Goal: Task Accomplishment & Management: Manage account settings

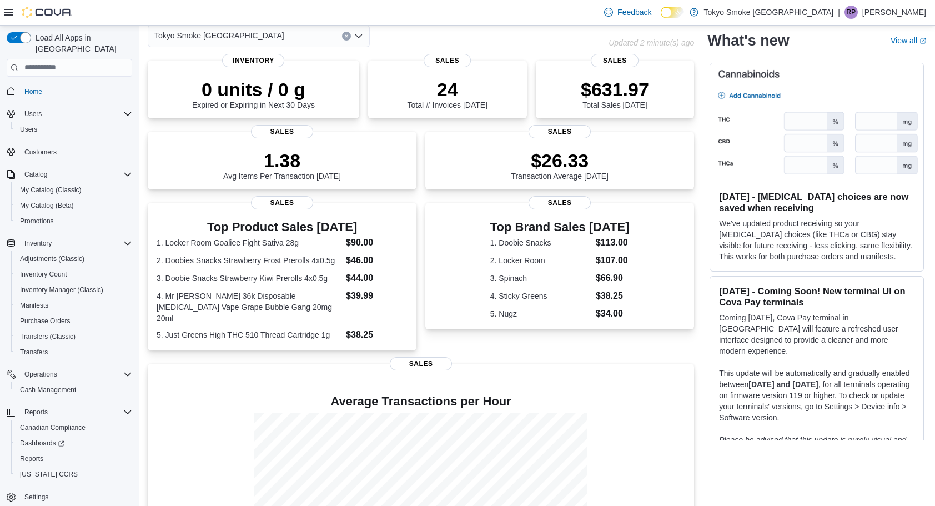
scroll to position [134, 0]
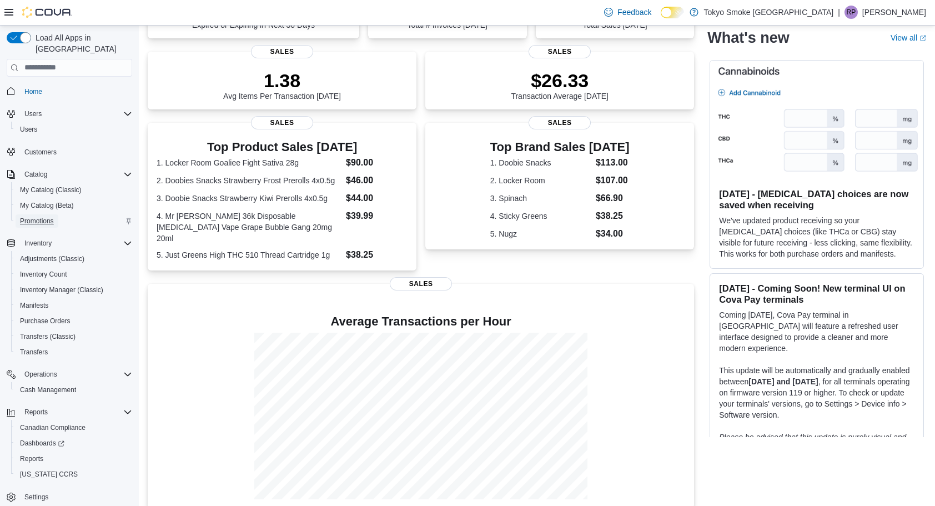
click at [46, 216] on span "Promotions" at bounding box center [37, 220] width 34 height 9
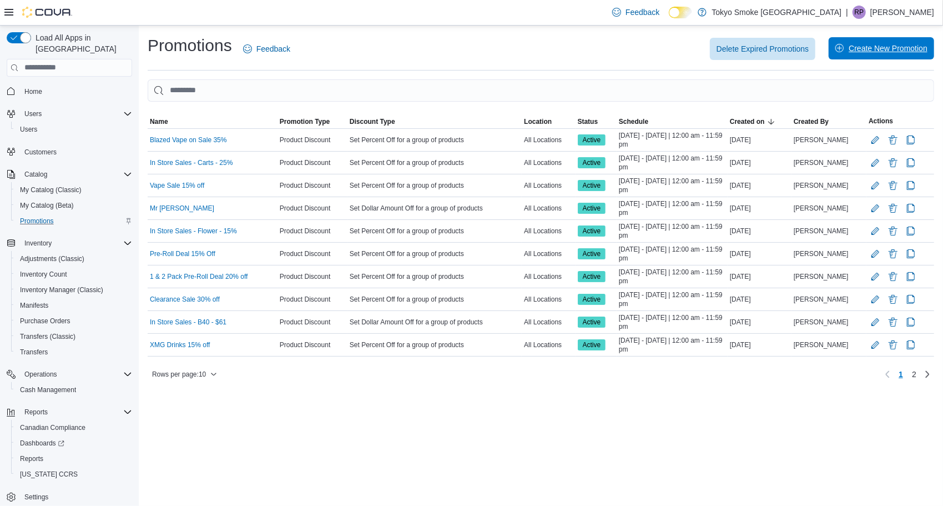
click at [854, 42] on span "Create New Promotion" at bounding box center [881, 48] width 92 height 22
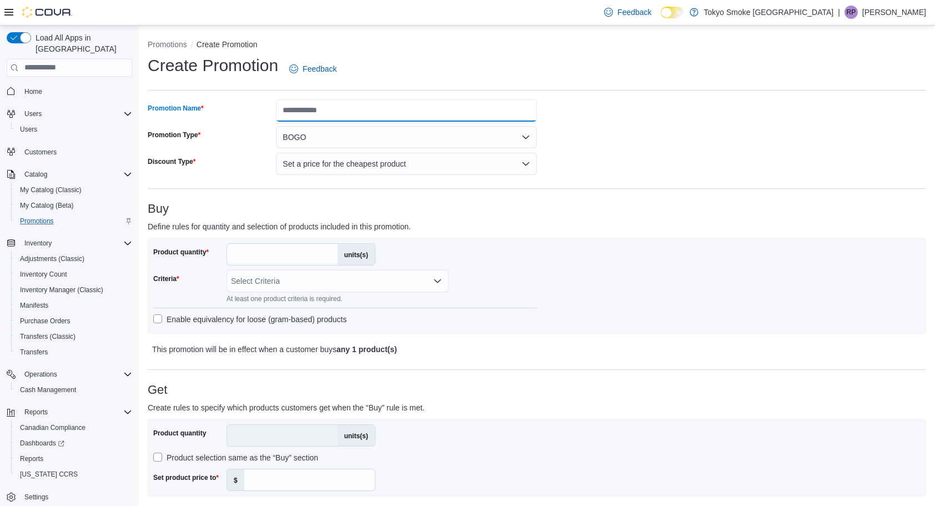
click at [360, 115] on input "Promotion Name" at bounding box center [406, 110] width 261 height 22
type input "**********"
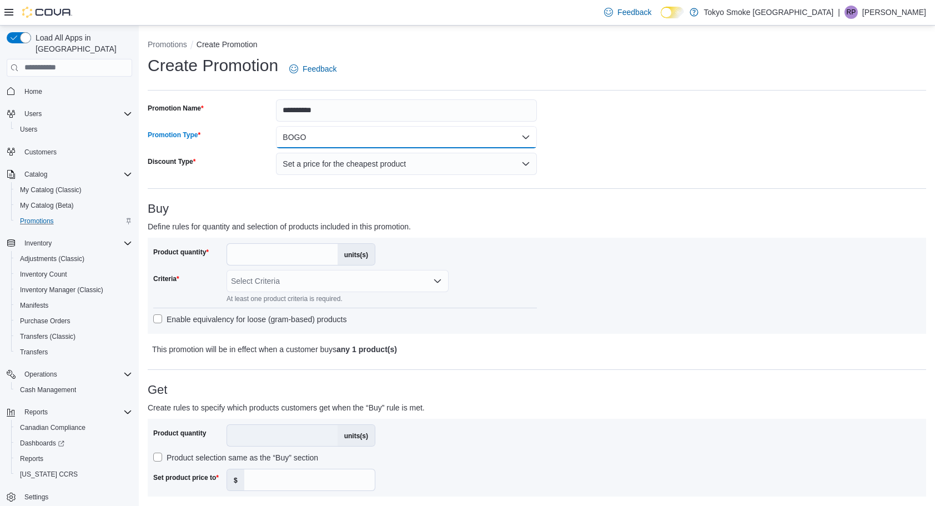
click at [521, 129] on button "BOGO" at bounding box center [406, 137] width 261 height 22
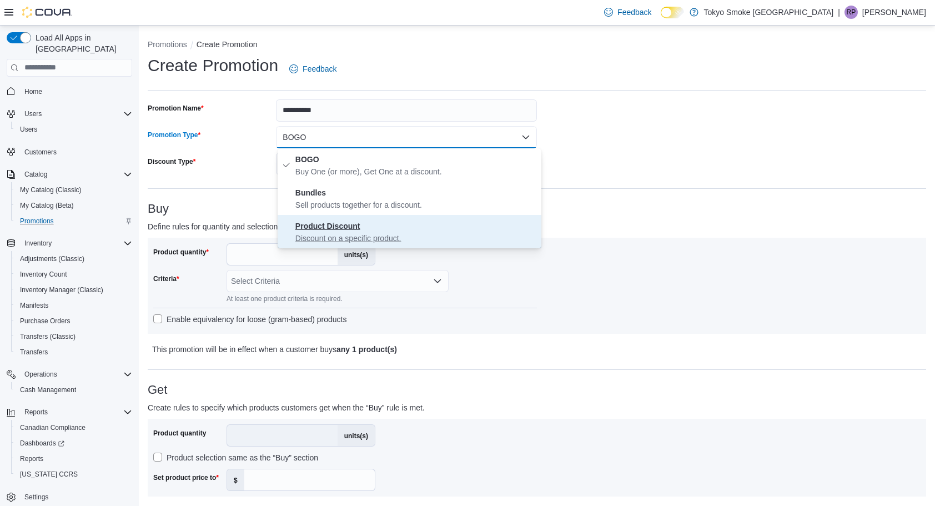
click at [422, 223] on span "Product Discount Discount on a specific product." at bounding box center [415, 231] width 241 height 24
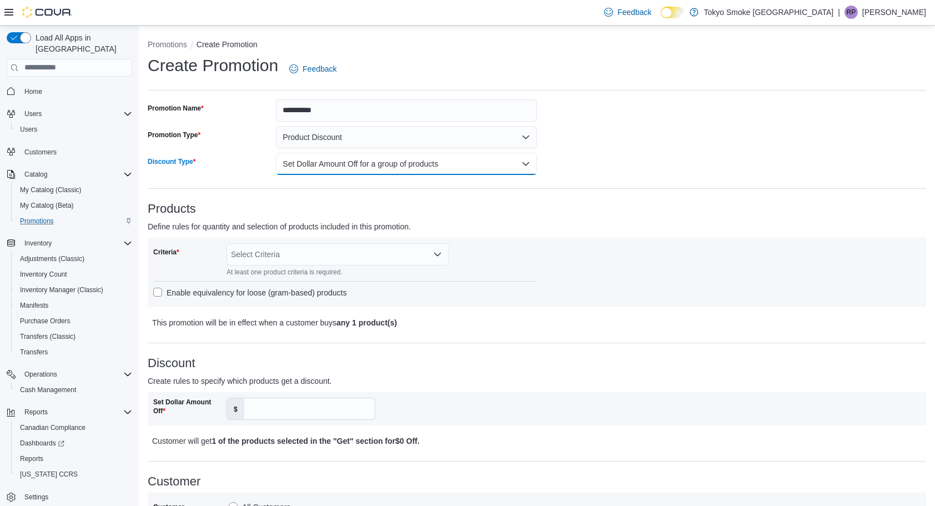
click at [440, 165] on button "Set Dollar Amount Off for a group of products" at bounding box center [406, 164] width 261 height 22
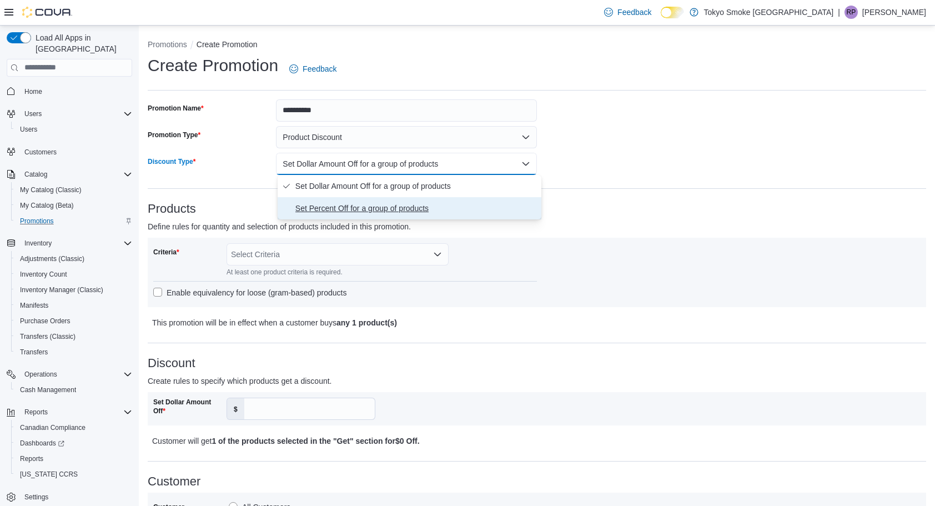
click at [402, 204] on span "Set Percent Off for a group of products" at bounding box center [415, 207] width 241 height 13
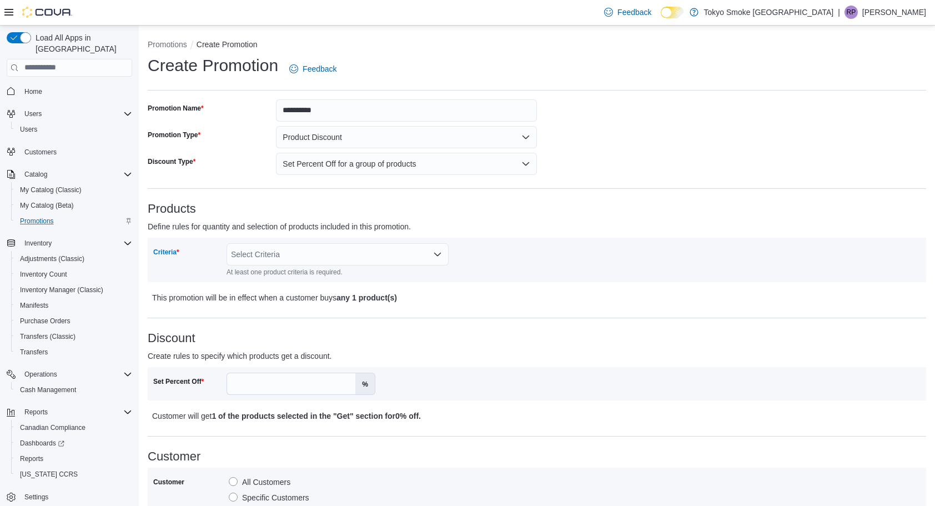
click at [389, 250] on div "Select Criteria" at bounding box center [337, 254] width 222 height 22
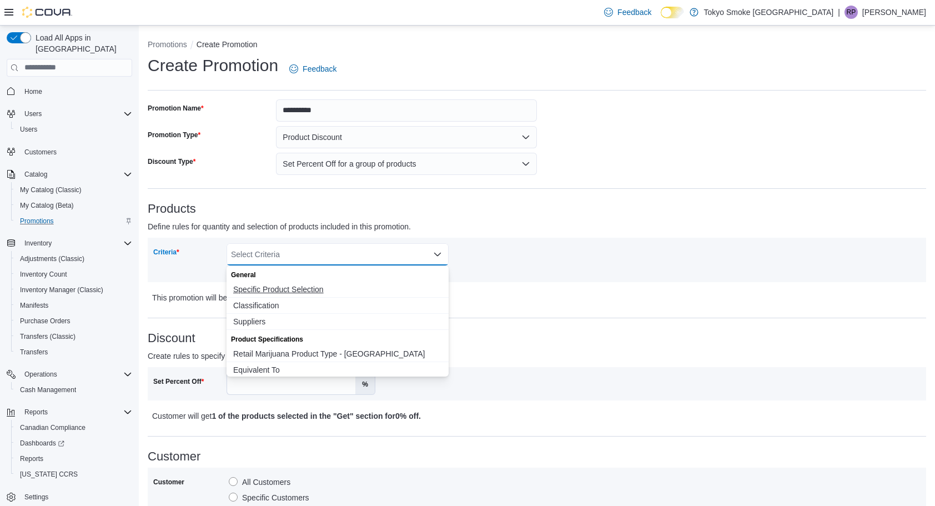
click at [278, 294] on span "Specific Product Selection" at bounding box center [337, 289] width 209 height 11
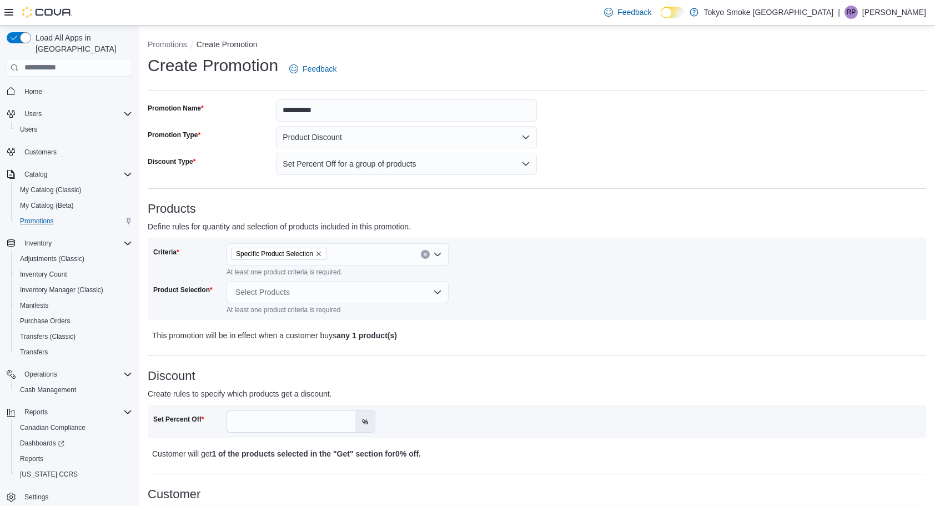
click at [488, 330] on p "This promotion will be in effect when a customer buys any 1 product(s)" at bounding box center [440, 335] width 577 height 13
click at [427, 296] on div "Select Products" at bounding box center [337, 292] width 222 height 22
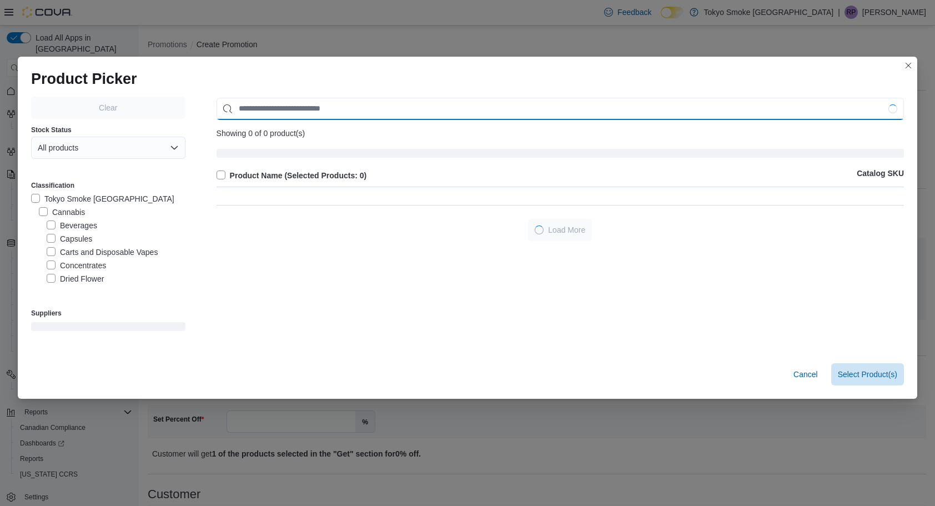
click at [309, 111] on input "Use aria labels when no actual label is in use" at bounding box center [559, 109] width 687 height 22
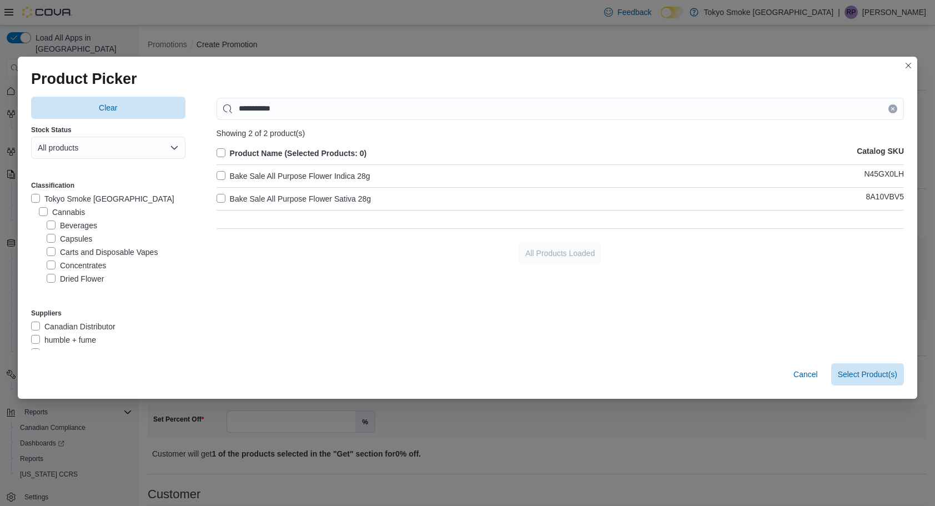
click at [216, 177] on label "Bake Sale All Purpose Flower Indica 28g" at bounding box center [293, 175] width 154 height 13
click at [219, 200] on label "Bake Sale All Purpose Flower Sativa 28g" at bounding box center [293, 198] width 154 height 13
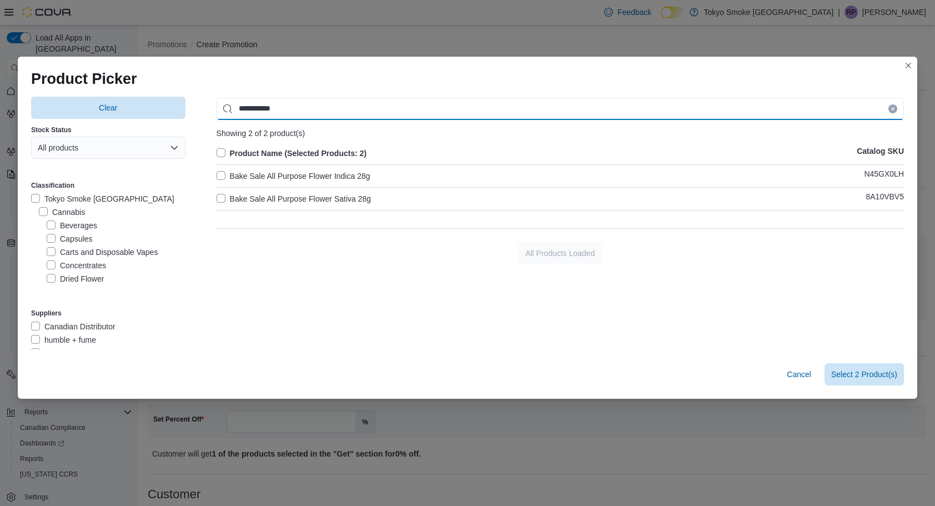
click at [322, 98] on input "**********" at bounding box center [559, 109] width 687 height 22
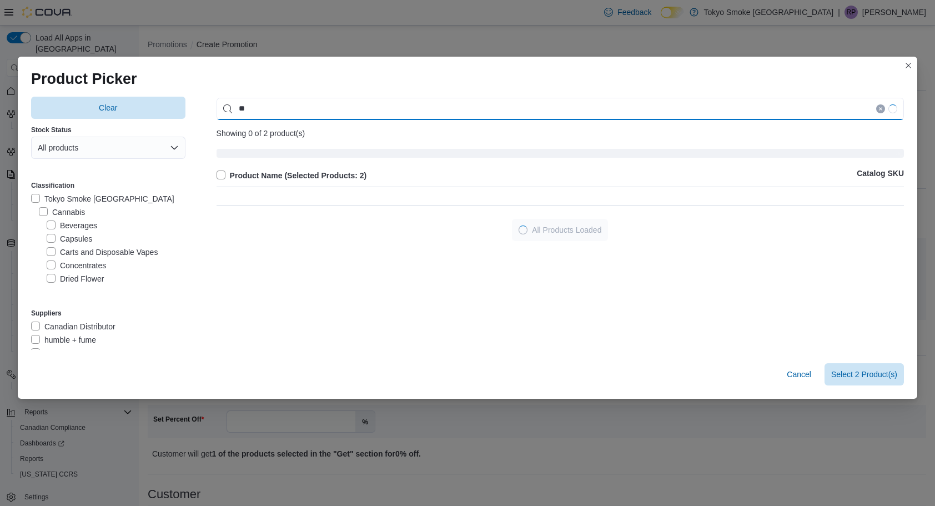
type input "*"
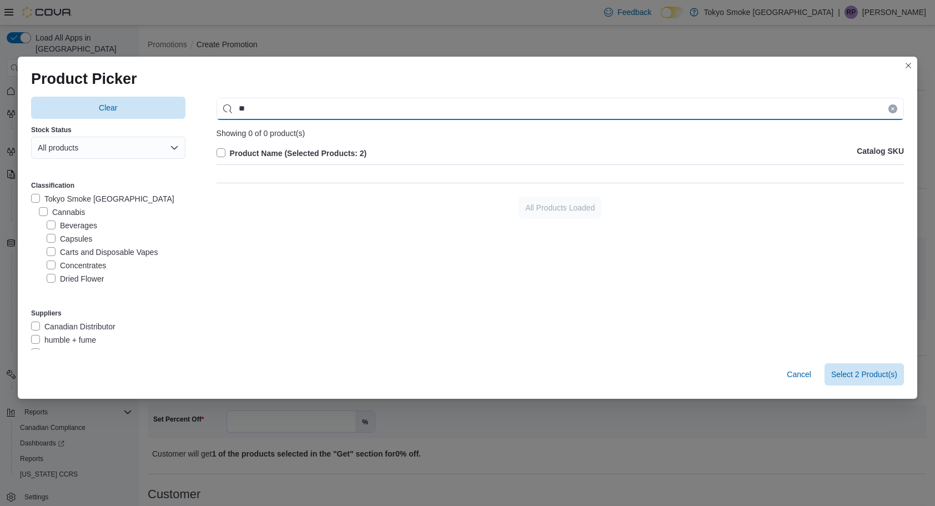
type input "*"
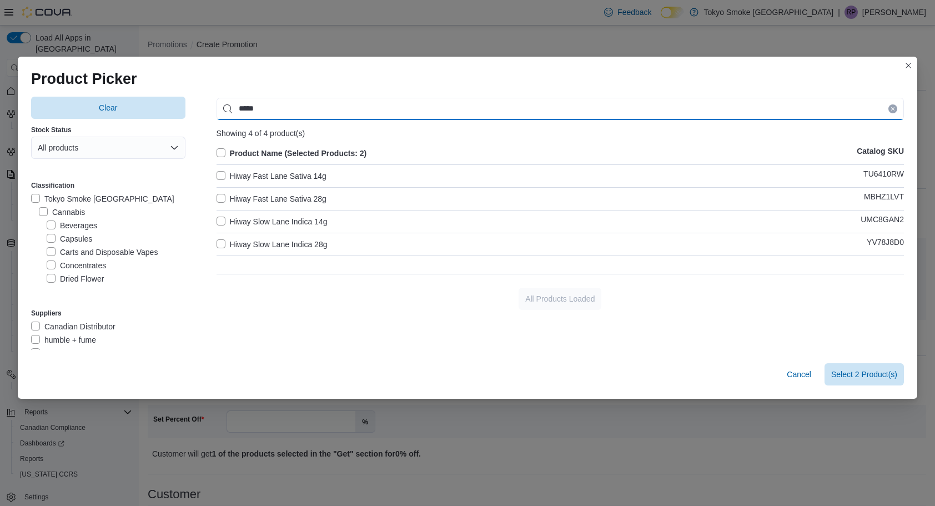
type input "****"
click at [216, 196] on label "Hiway Fast Lane Sativa 28g" at bounding box center [271, 198] width 110 height 13
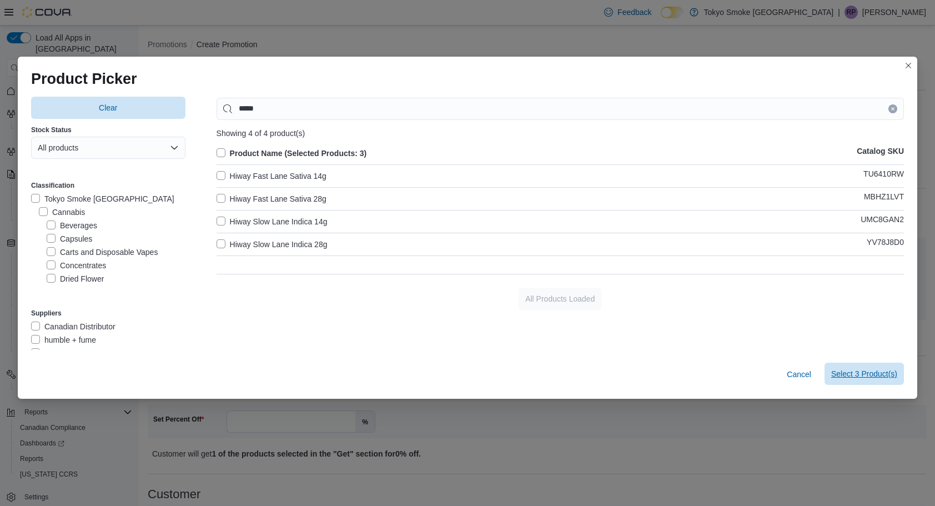
click at [881, 372] on span "Select 3 Product(s)" at bounding box center [864, 373] width 66 height 11
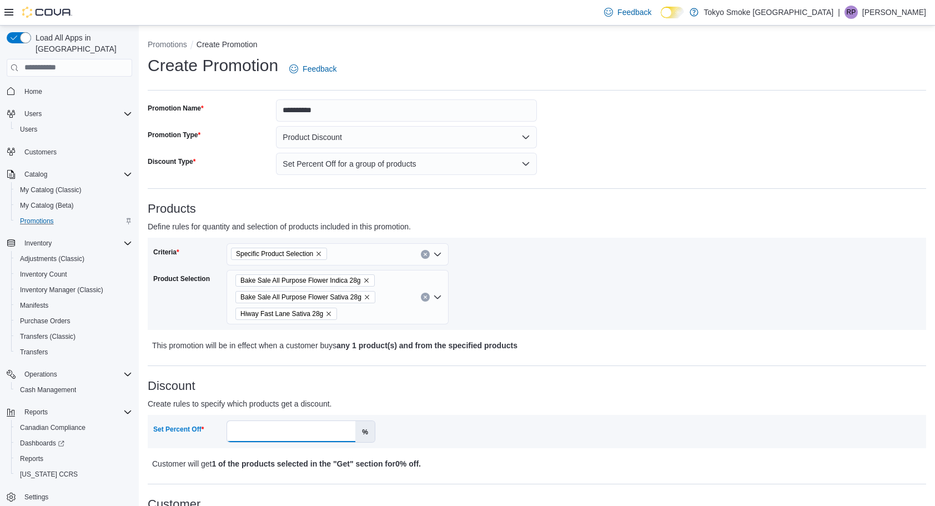
click at [328, 434] on input "Set Percent Off" at bounding box center [291, 431] width 128 height 21
type input "*****"
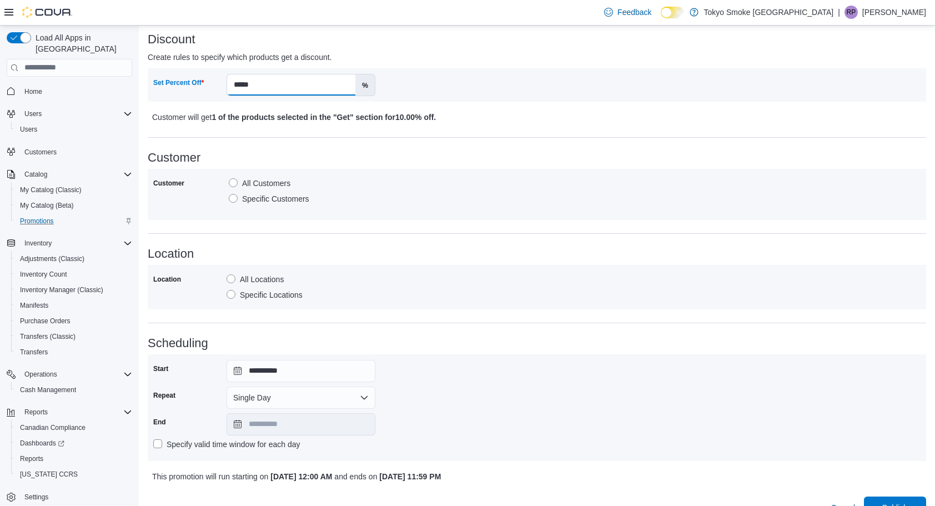
scroll to position [367, 0]
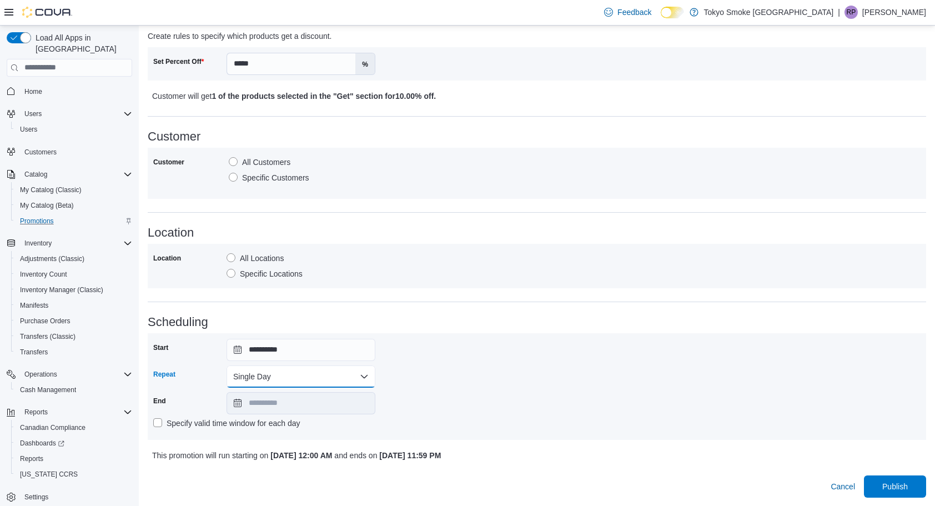
click at [344, 377] on button "Single Day" at bounding box center [300, 376] width 149 height 22
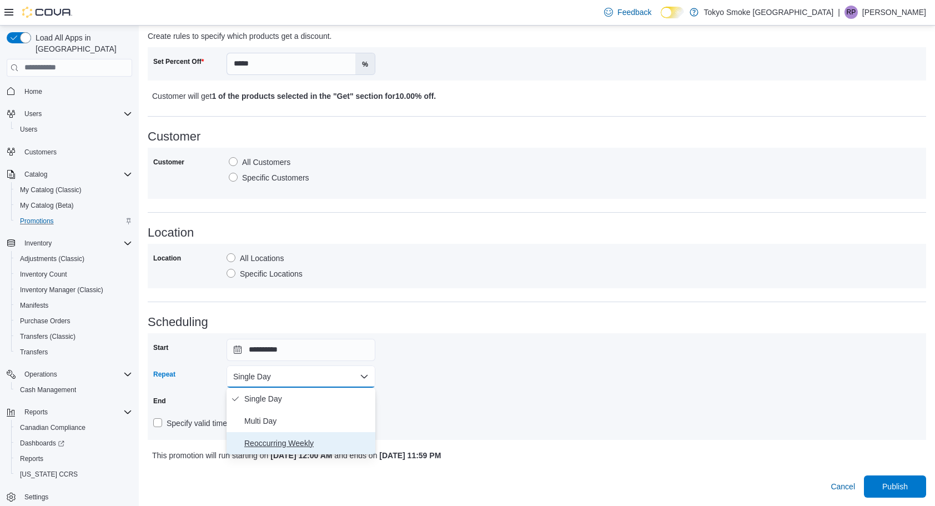
click at [283, 438] on span "Reoccurring Weekly" at bounding box center [307, 442] width 127 height 13
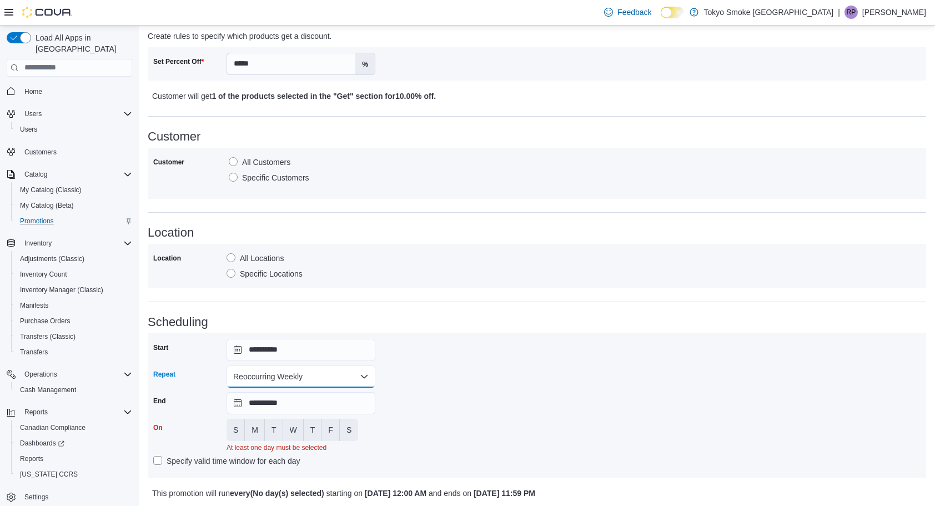
click at [336, 374] on button "Reoccurring Weekly" at bounding box center [300, 376] width 149 height 22
click at [254, 422] on span "Multi Day" at bounding box center [307, 420] width 127 height 13
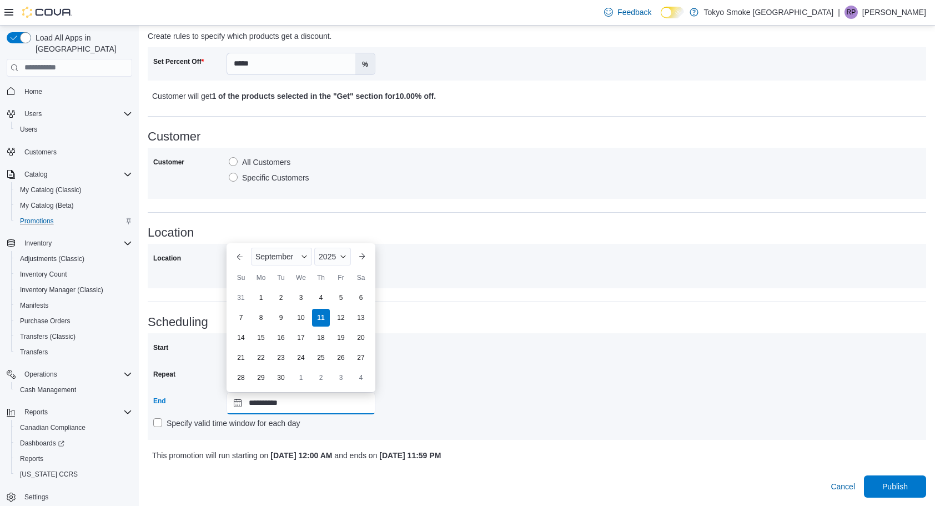
click at [242, 403] on input "**********" at bounding box center [300, 403] width 149 height 22
click at [278, 382] on div "30" at bounding box center [280, 376] width 19 height 19
type input "**********"
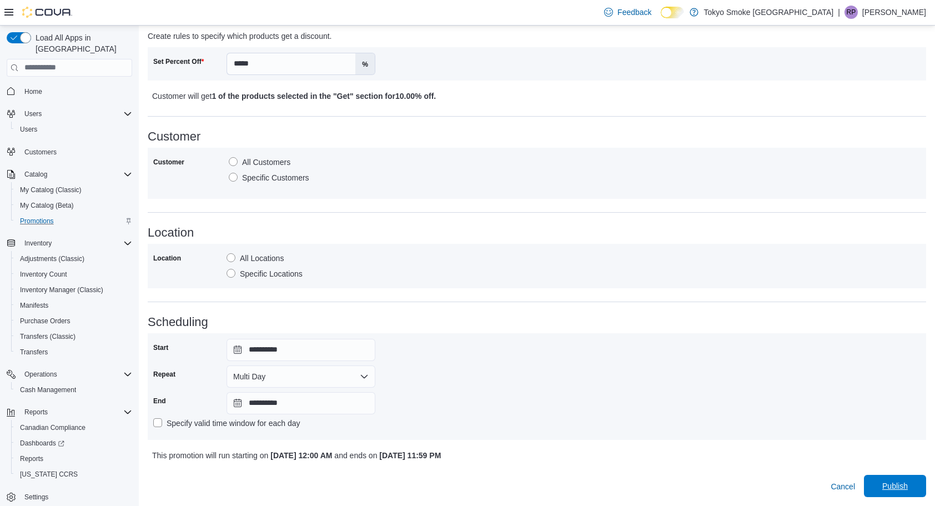
click at [904, 491] on span "Publish" at bounding box center [894, 486] width 49 height 22
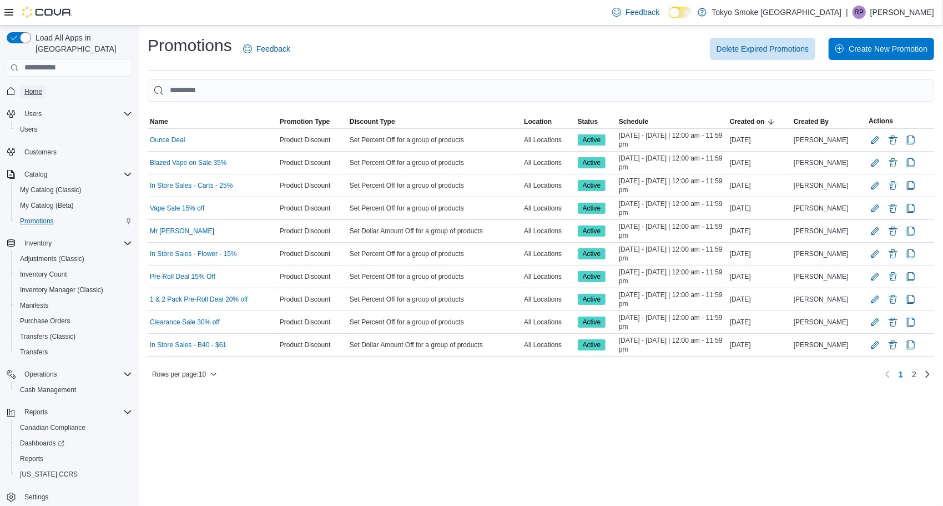
click at [41, 87] on span "Home" at bounding box center [33, 91] width 18 height 9
